Goal: Task Accomplishment & Management: Use online tool/utility

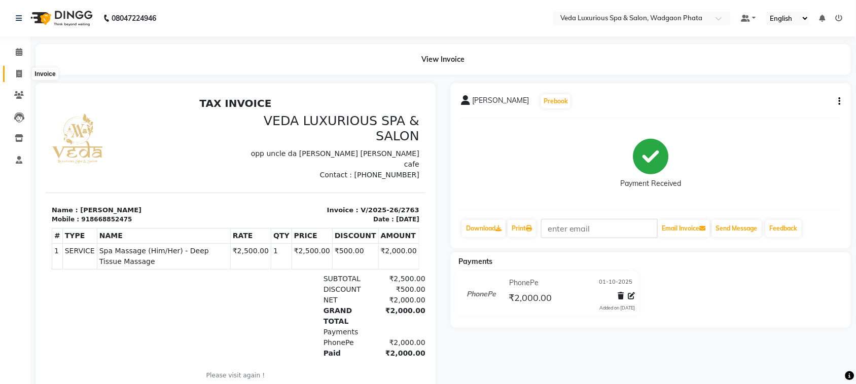
click at [13, 75] on span at bounding box center [19, 74] width 18 height 12
select select "service"
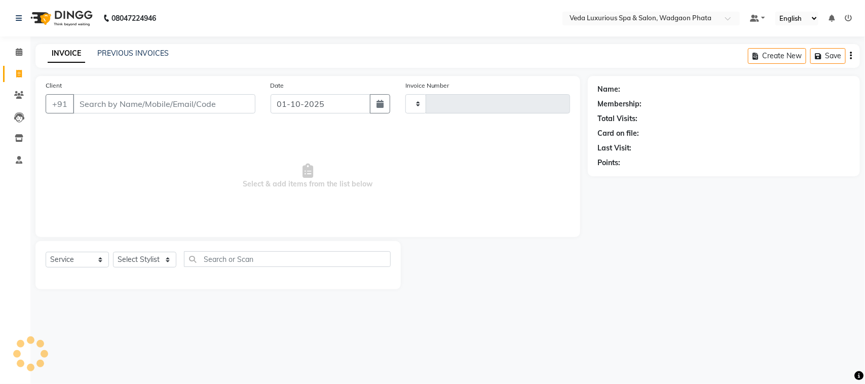
type input "2764"
select select "4666"
click at [159, 105] on input "Client" at bounding box center [164, 103] width 183 height 19
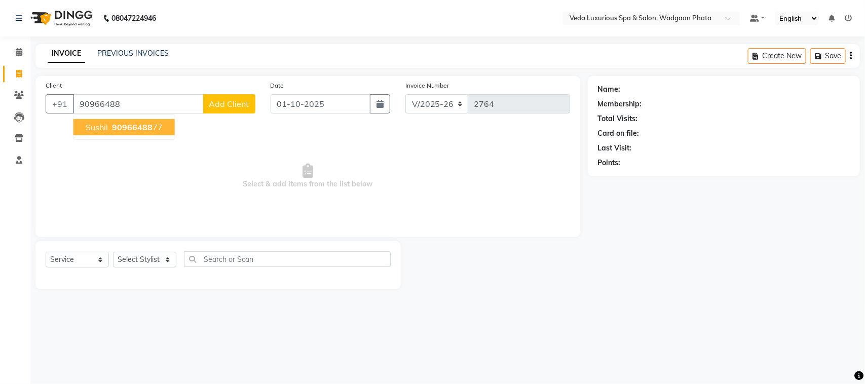
click at [155, 129] on ngb-highlight "90966488 77" at bounding box center [136, 127] width 53 height 10
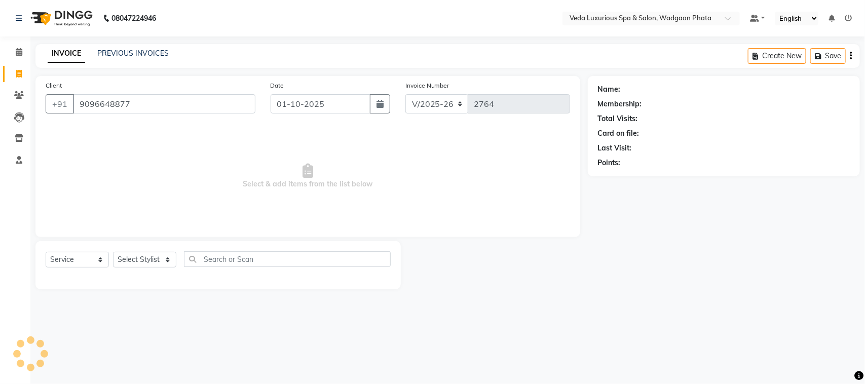
type input "9096648877"
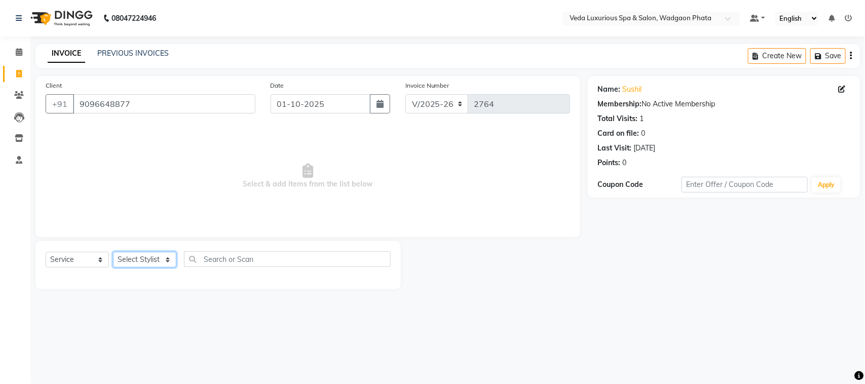
click at [161, 262] on select "Select Stylist [PERSON_NAME] GOLU [PERSON_NAME] [PERSON_NAME] [PERSON_NAME] [PE…" at bounding box center [144, 260] width 63 height 16
drag, startPoint x: 161, startPoint y: 262, endPoint x: 160, endPoint y: 270, distance: 8.8
click at [160, 270] on div "Select Service Product Membership Package Voucher Prepaid Gift Card Select Styl…" at bounding box center [218, 263] width 345 height 24
click at [155, 262] on select "Select Stylist [PERSON_NAME] GOLU [PERSON_NAME] [PERSON_NAME] [PERSON_NAME] [PE…" at bounding box center [144, 260] width 63 height 16
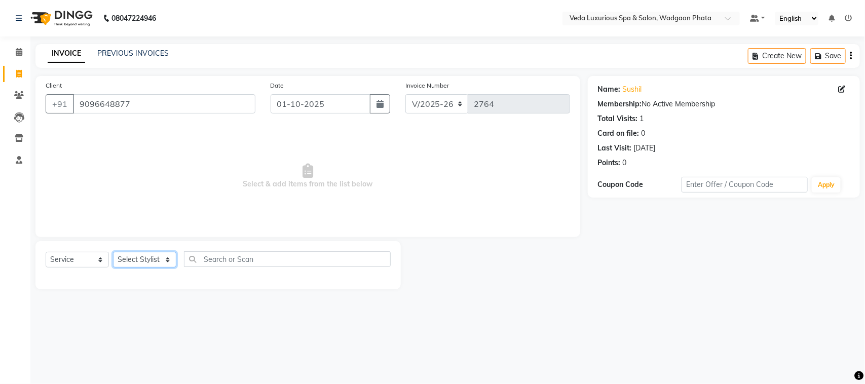
select select "67337"
click at [113, 252] on select "Select Stylist [PERSON_NAME] GOLU [PERSON_NAME] [PERSON_NAME] [PERSON_NAME] [PE…" at bounding box center [144, 260] width 63 height 16
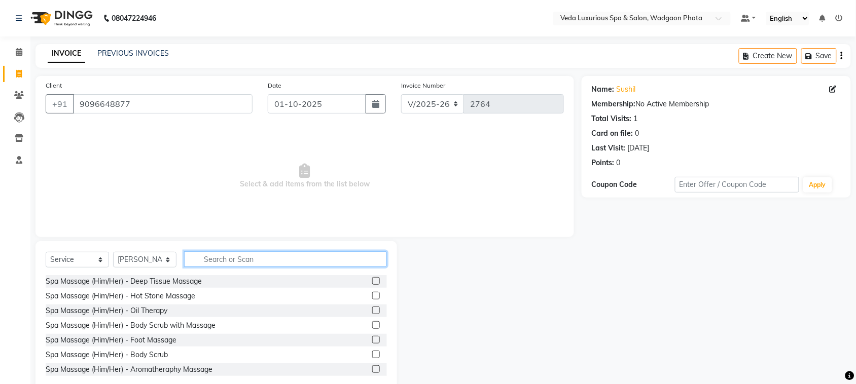
click at [252, 258] on input "text" at bounding box center [285, 259] width 203 height 16
click at [372, 279] on label at bounding box center [376, 281] width 8 height 8
click at [372, 279] on input "checkbox" at bounding box center [375, 281] width 7 height 7
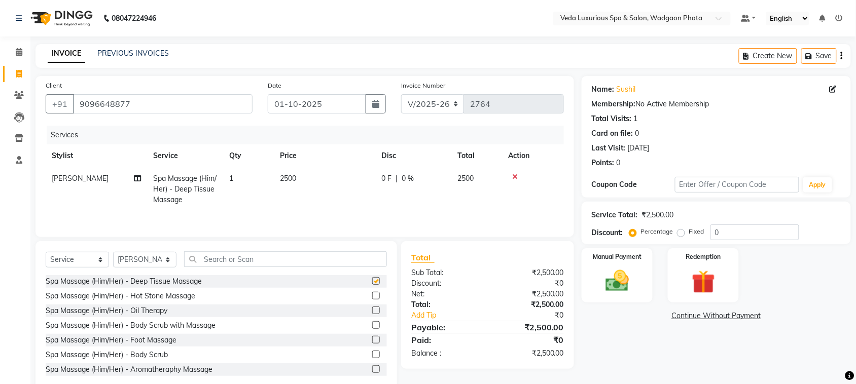
checkbox input "false"
click at [405, 174] on span "0 %" at bounding box center [408, 178] width 12 height 11
select select "67337"
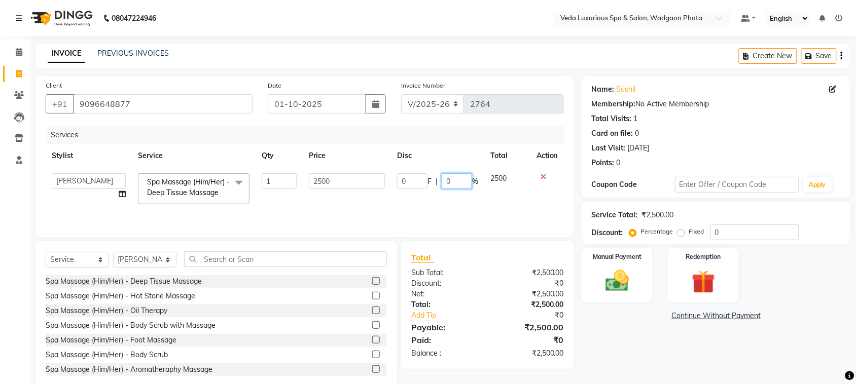
click at [454, 180] on input "0" at bounding box center [457, 181] width 30 height 16
type input "20"
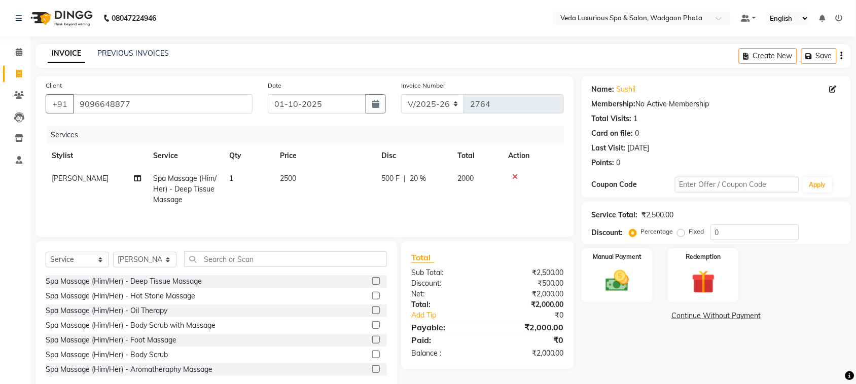
click at [462, 199] on tr "[PERSON_NAME] (Him/Her) - Deep Tissue Massage 1 2500 500 F | 20 % 2000" at bounding box center [305, 189] width 518 height 44
click at [620, 275] on img at bounding box center [617, 281] width 40 height 28
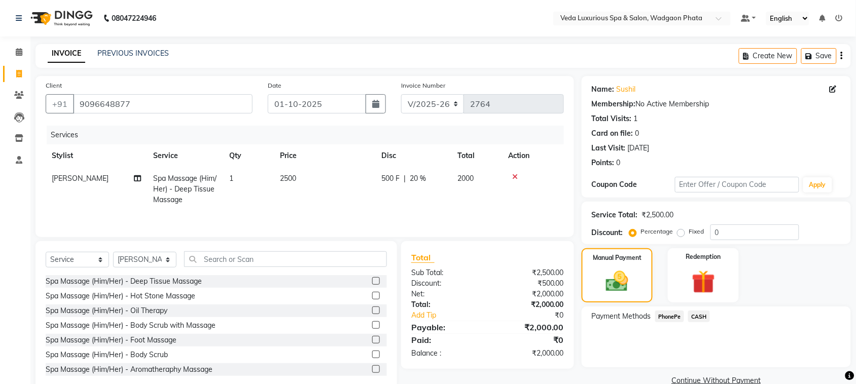
click at [698, 315] on span "CASH" at bounding box center [699, 317] width 22 height 12
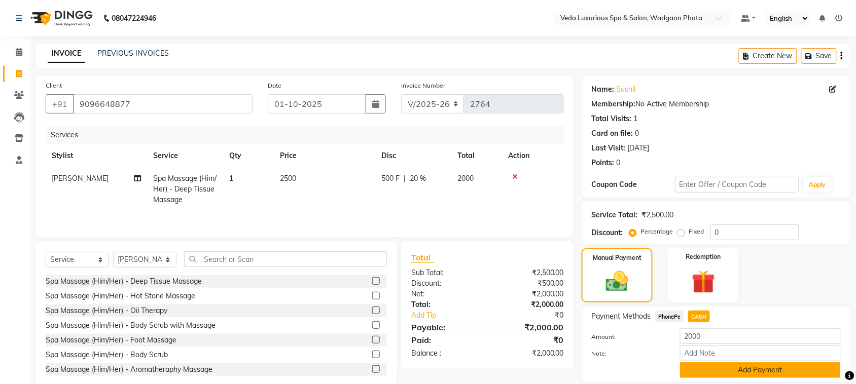
click at [746, 374] on button "Add Payment" at bounding box center [760, 370] width 161 height 16
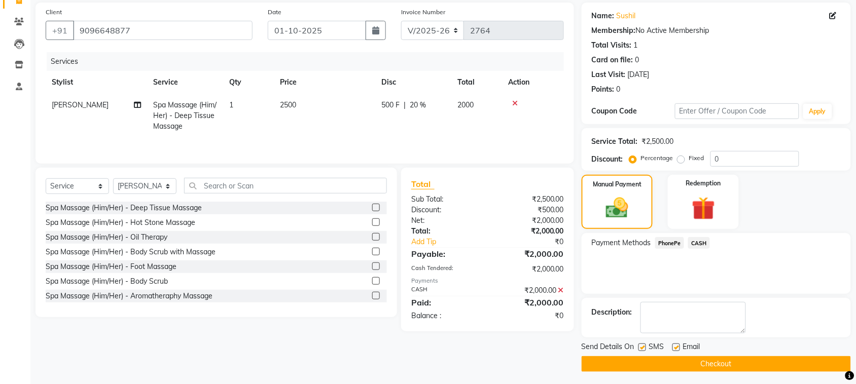
scroll to position [77, 0]
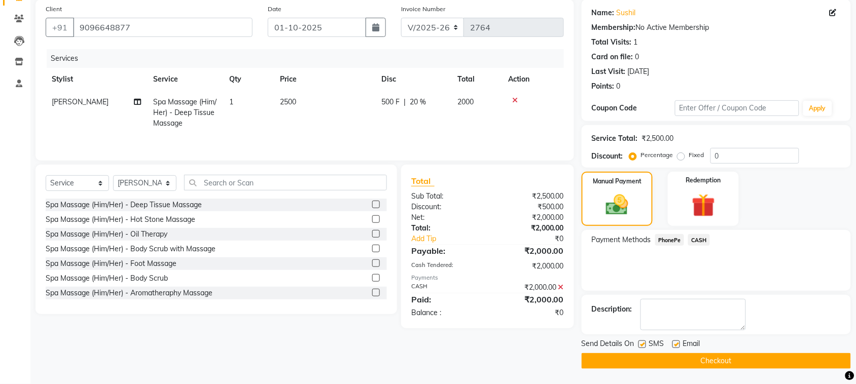
click at [796, 358] on button "Checkout" at bounding box center [715, 361] width 269 height 16
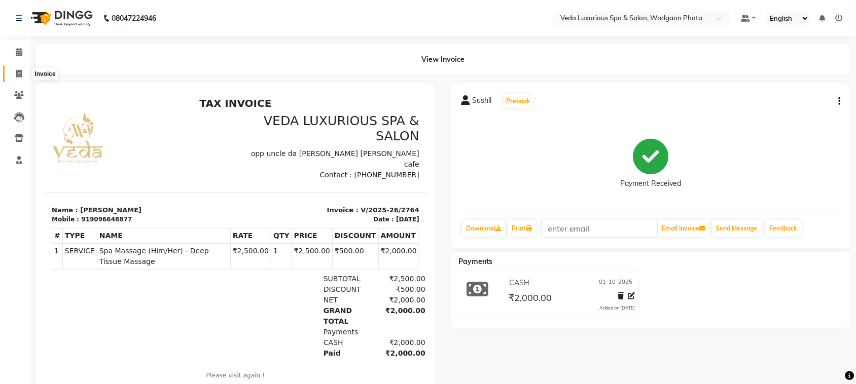
click at [16, 74] on icon at bounding box center [19, 74] width 6 height 8
select select "service"
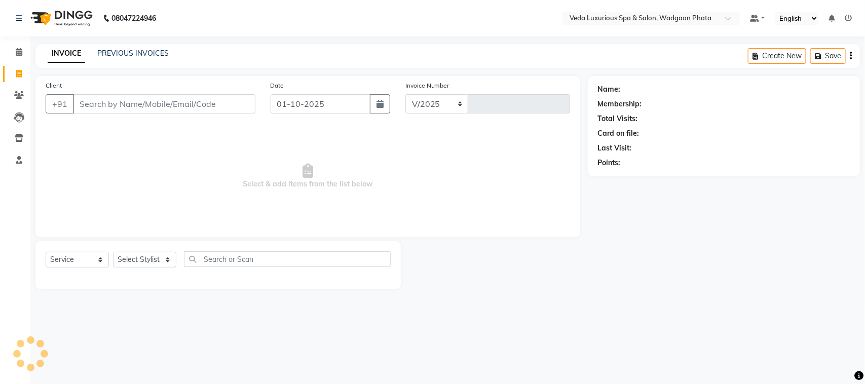
select select "4666"
type input "2765"
click at [112, 103] on input "Client" at bounding box center [164, 103] width 183 height 19
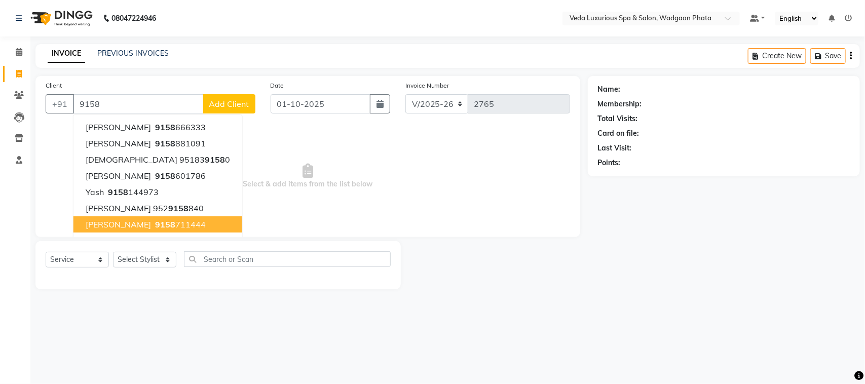
click at [155, 224] on span "9158" at bounding box center [165, 225] width 20 height 10
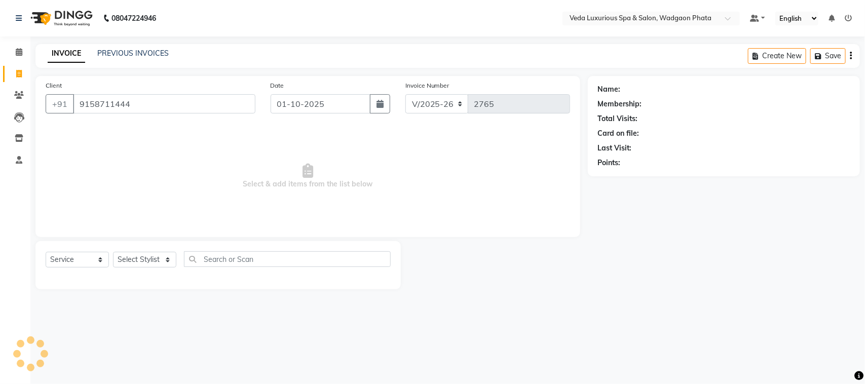
type input "9158711444"
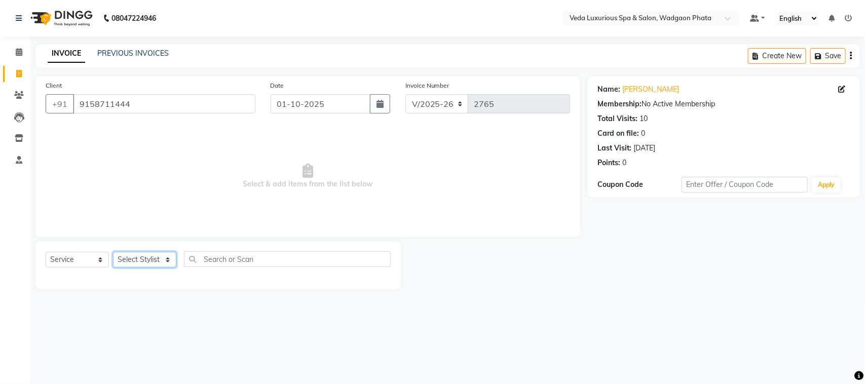
click at [156, 264] on select "Select Stylist [PERSON_NAME] GOLU [PERSON_NAME] [PERSON_NAME] [PERSON_NAME] [PE…" at bounding box center [144, 260] width 63 height 16
select select "27587"
click at [113, 252] on select "Select Stylist [PERSON_NAME] GOLU [PERSON_NAME] [PERSON_NAME] [PERSON_NAME] [PE…" at bounding box center [144, 260] width 63 height 16
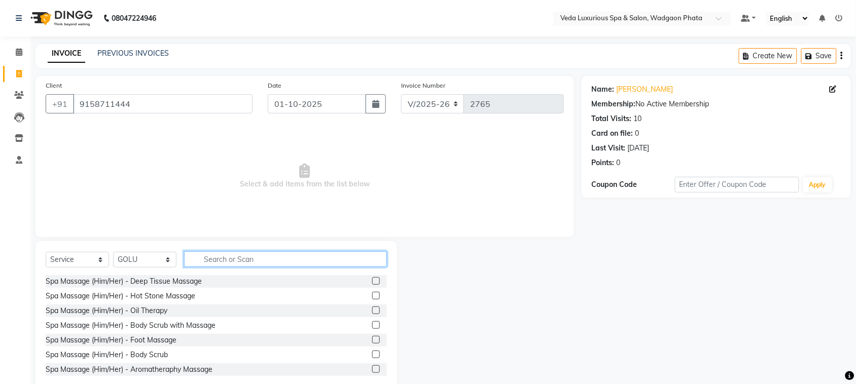
click at [299, 265] on input "text" at bounding box center [285, 259] width 203 height 16
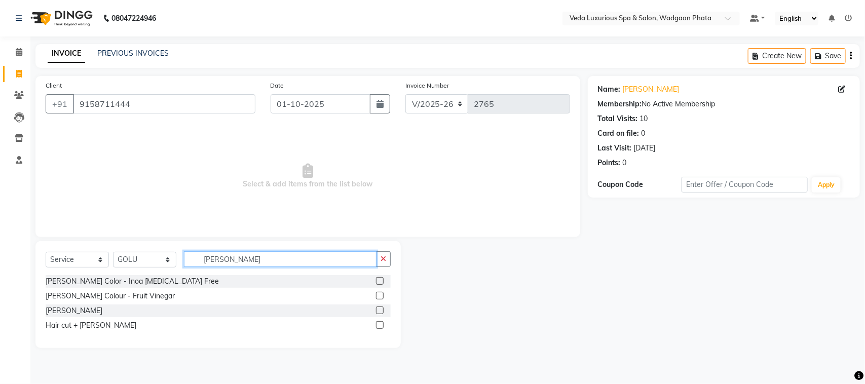
type input "[PERSON_NAME]"
click at [384, 311] on div at bounding box center [383, 311] width 15 height 13
click at [381, 310] on label at bounding box center [380, 311] width 8 height 8
click at [381, 310] on input "checkbox" at bounding box center [379, 311] width 7 height 7
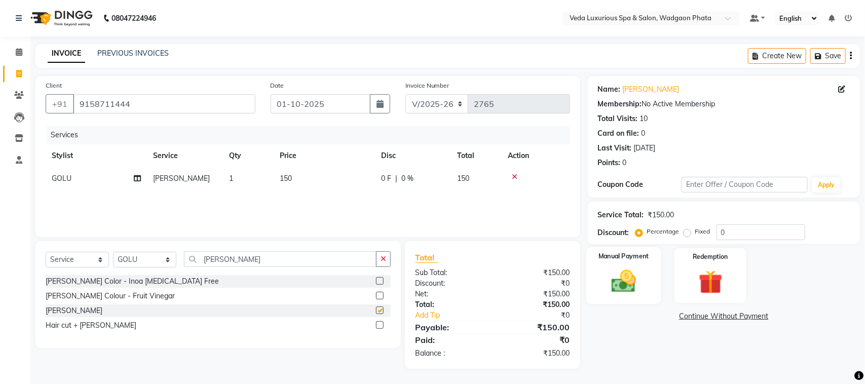
checkbox input "false"
click at [625, 277] on img at bounding box center [624, 281] width 40 height 28
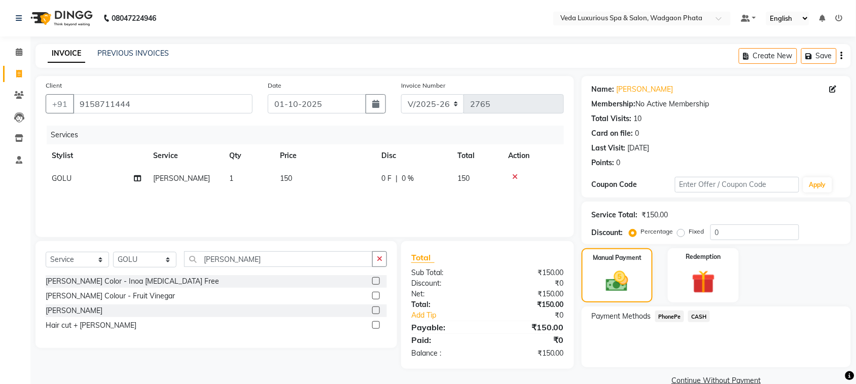
click at [705, 318] on span "CASH" at bounding box center [699, 317] width 22 height 12
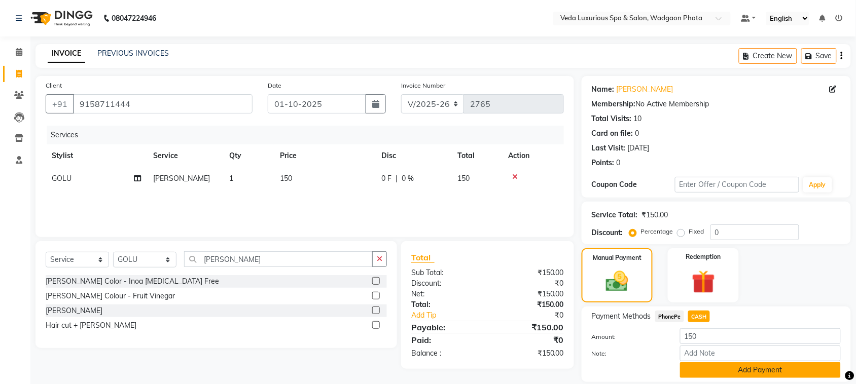
click at [760, 368] on button "Add Payment" at bounding box center [760, 370] width 161 height 16
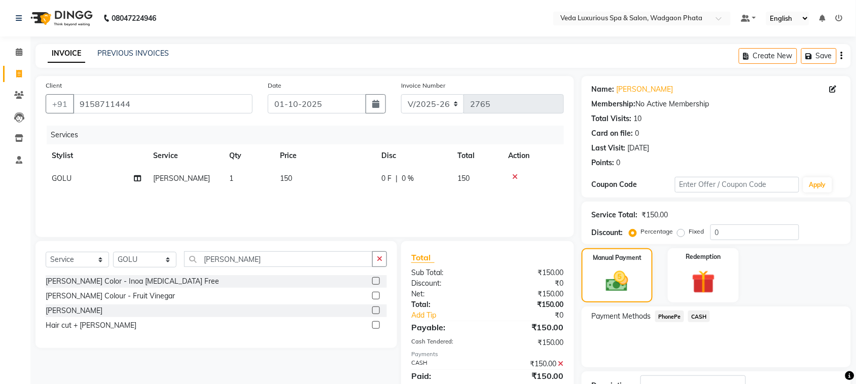
click at [513, 175] on icon at bounding box center [515, 176] width 6 height 7
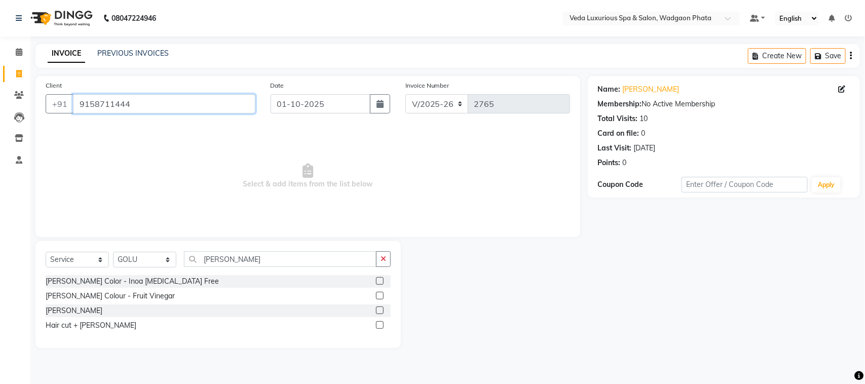
click at [213, 105] on input "9158711444" at bounding box center [164, 103] width 183 height 19
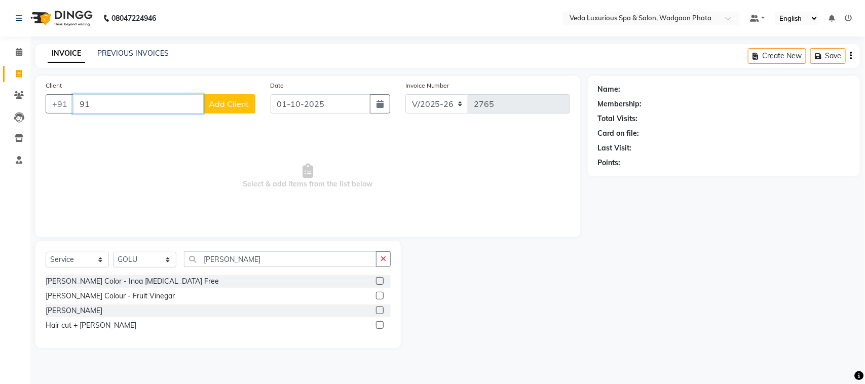
type input "9"
click at [381, 257] on icon "button" at bounding box center [384, 259] width 6 height 7
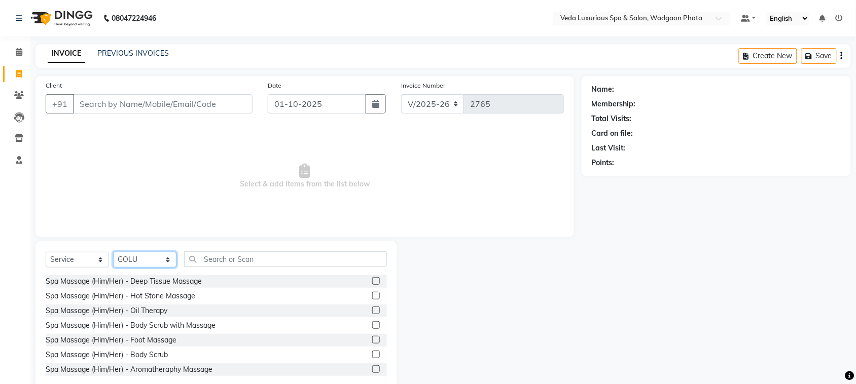
click at [155, 255] on select "Select Stylist [PERSON_NAME] GOLU [PERSON_NAME] [PERSON_NAME] [PERSON_NAME] [PE…" at bounding box center [144, 260] width 63 height 16
select select "58145"
click at [113, 252] on select "Select Stylist [PERSON_NAME] GOLU [PERSON_NAME] [PERSON_NAME] [PERSON_NAME] [PE…" at bounding box center [144, 260] width 63 height 16
click at [150, 99] on input "Client" at bounding box center [162, 103] width 179 height 19
type input "8145465438"
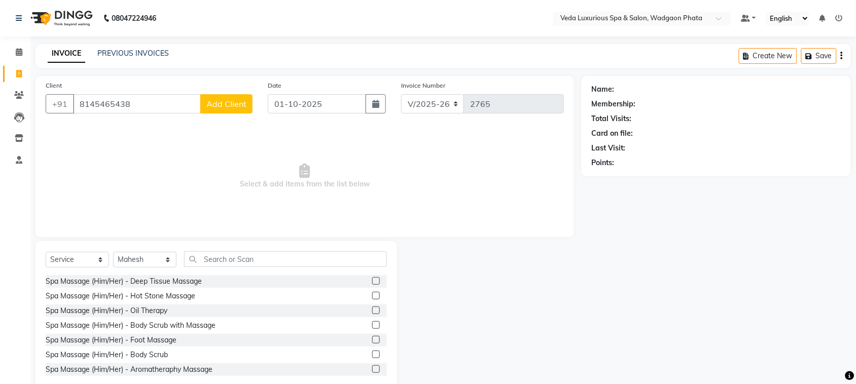
click at [226, 110] on button "Add Client" at bounding box center [226, 103] width 52 height 19
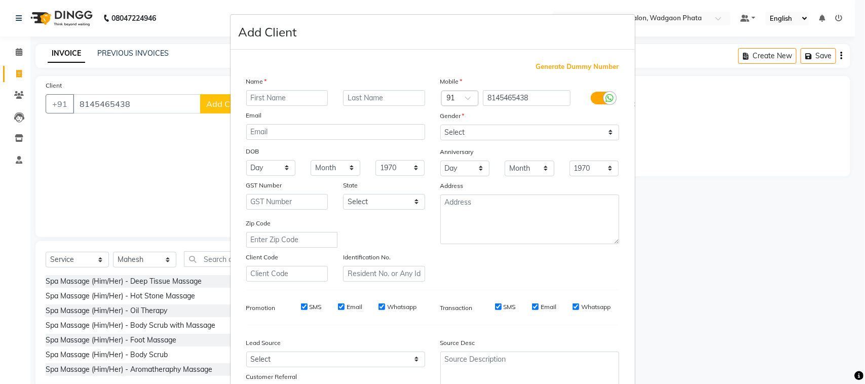
click at [295, 98] on input "text" at bounding box center [287, 98] width 82 height 16
type input "shahabaji"
click at [477, 131] on select "Select [DEMOGRAPHIC_DATA] [DEMOGRAPHIC_DATA] Other Prefer Not To Say" at bounding box center [530, 133] width 179 height 16
select select "[DEMOGRAPHIC_DATA]"
click at [441, 125] on select "Select [DEMOGRAPHIC_DATA] [DEMOGRAPHIC_DATA] Other Prefer Not To Say" at bounding box center [530, 133] width 179 height 16
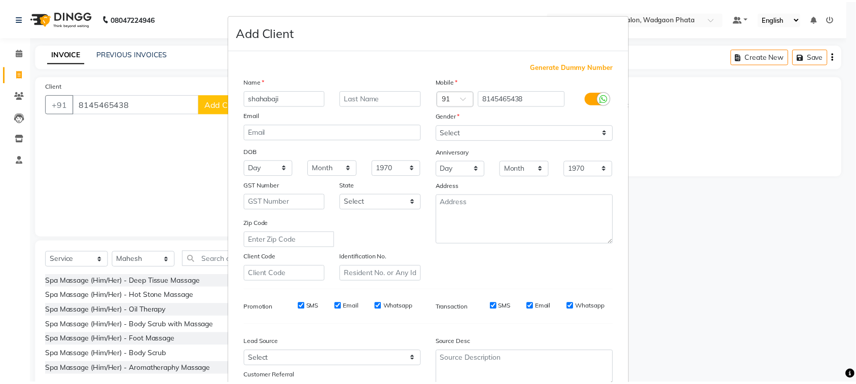
scroll to position [80, 0]
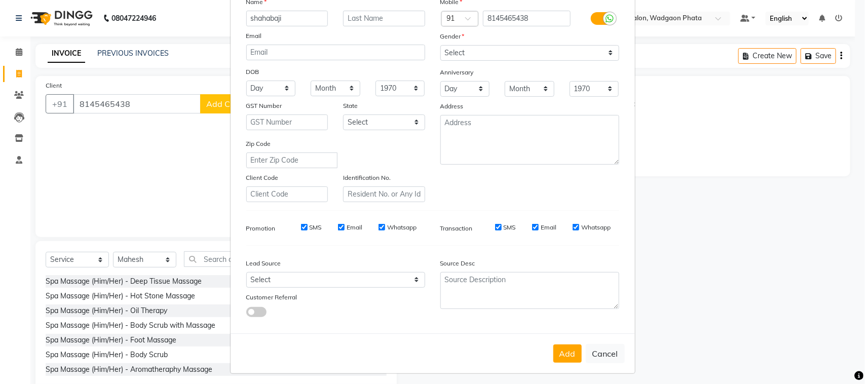
click at [563, 359] on div "Add Cancel" at bounding box center [433, 354] width 405 height 40
click at [559, 345] on button "Add" at bounding box center [568, 354] width 28 height 18
select select
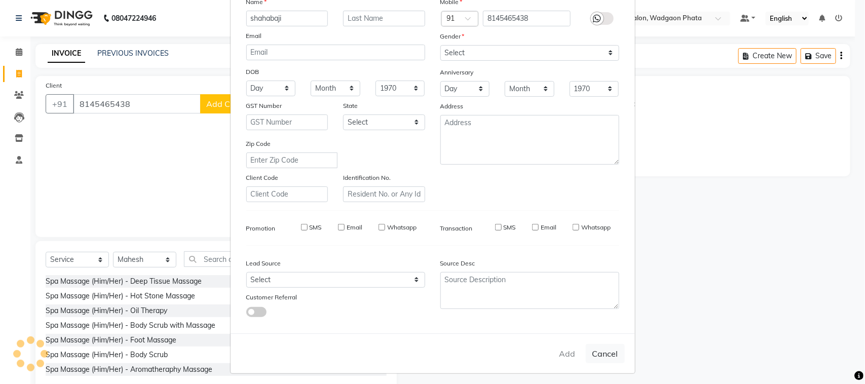
select select
checkbox input "false"
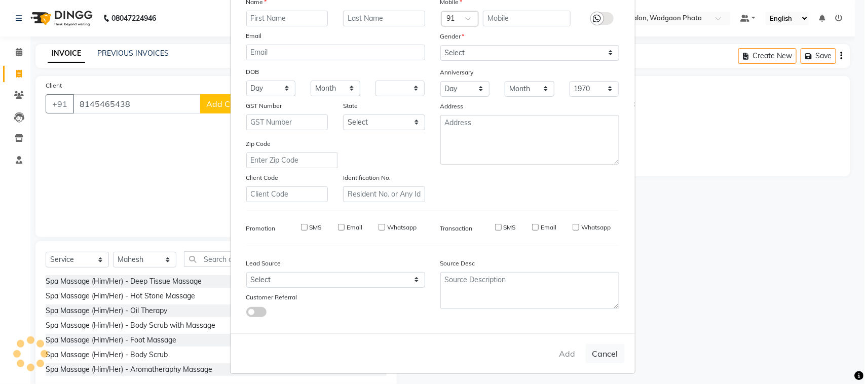
checkbox input "false"
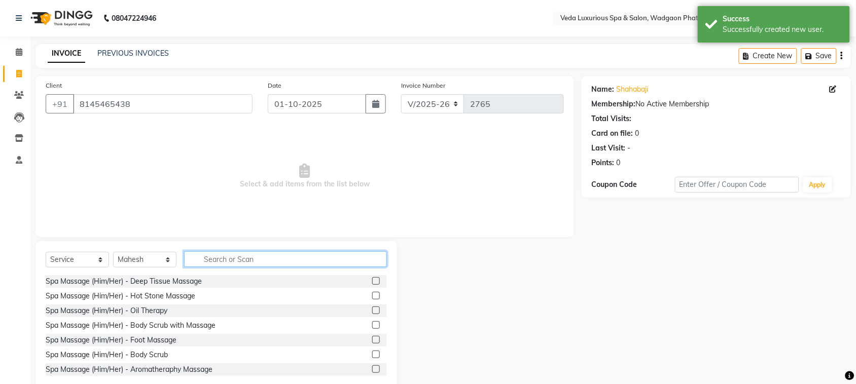
click at [245, 257] on input "text" at bounding box center [285, 259] width 203 height 16
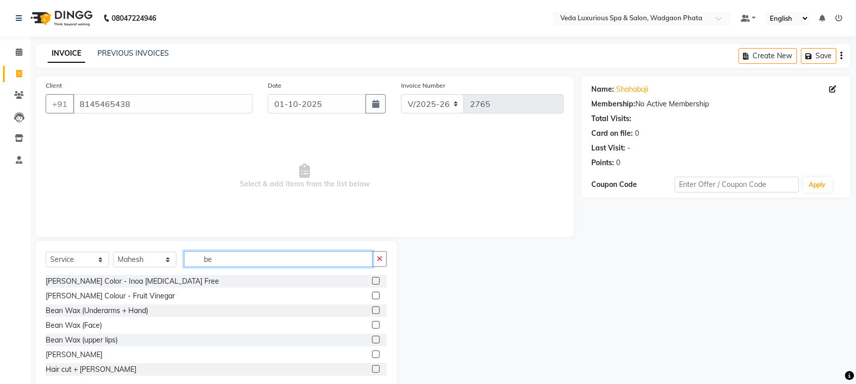
type input "be"
click at [372, 355] on label at bounding box center [376, 355] width 8 height 8
click at [372, 355] on input "checkbox" at bounding box center [375, 355] width 7 height 7
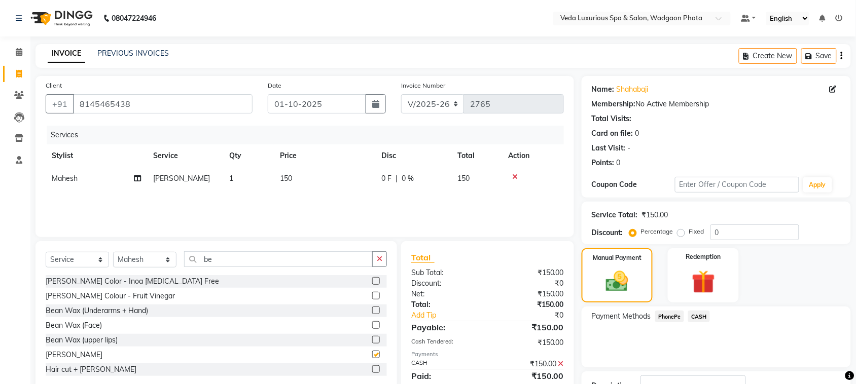
checkbox input "false"
click at [670, 315] on span "PhonePe" at bounding box center [669, 317] width 29 height 12
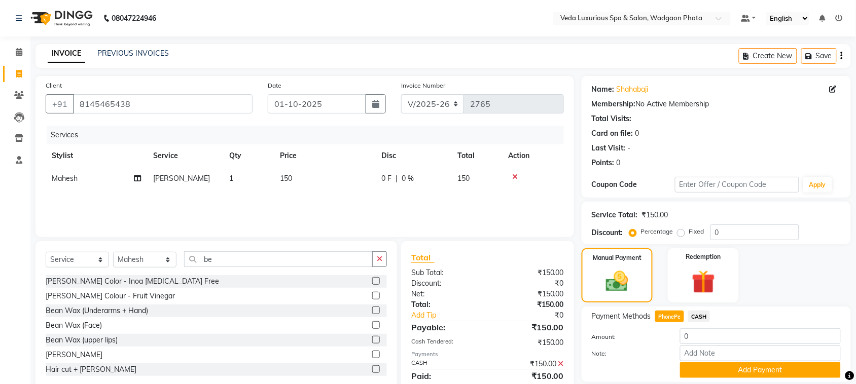
scroll to position [91, 0]
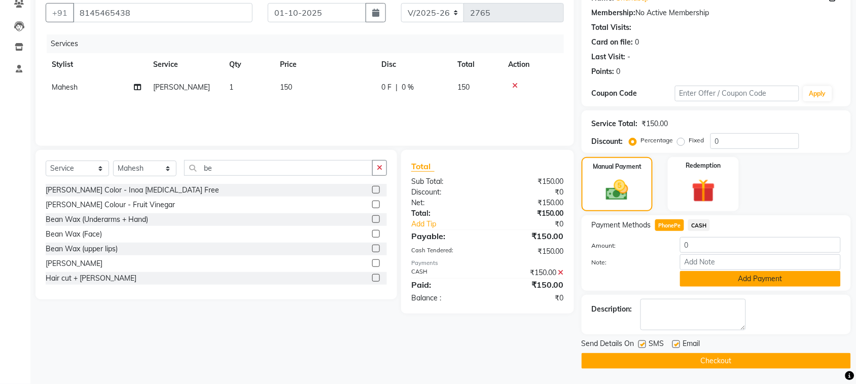
click at [777, 282] on button "Add Payment" at bounding box center [760, 279] width 161 height 16
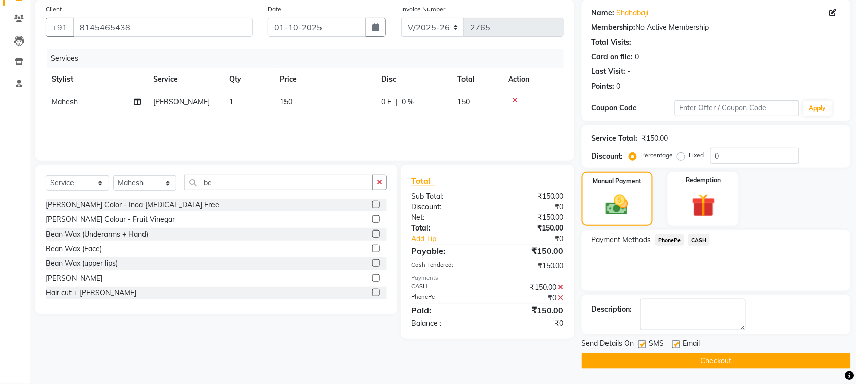
scroll to position [77, 0]
click at [708, 359] on button "Checkout" at bounding box center [715, 361] width 269 height 16
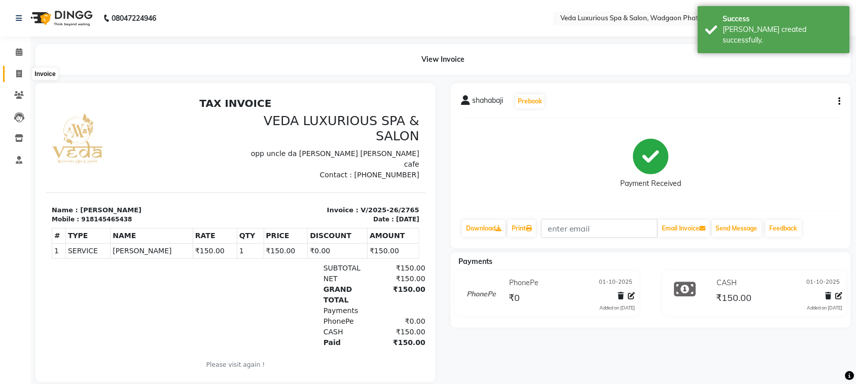
click at [19, 68] on span at bounding box center [19, 74] width 18 height 12
select select "service"
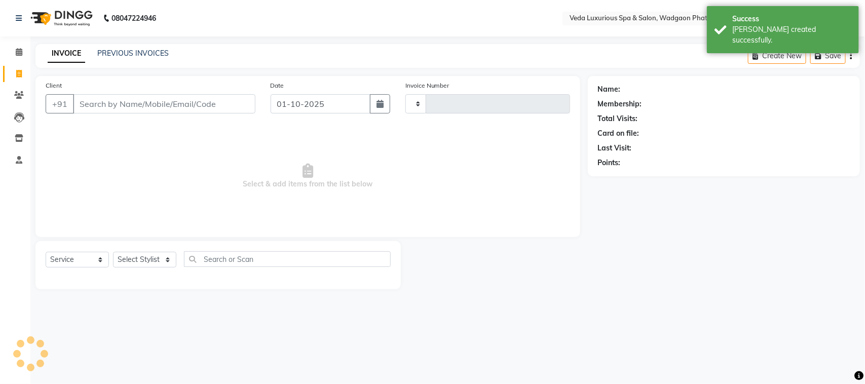
type input "2766"
select select "4666"
